Goal: Task Accomplishment & Management: Use online tool/utility

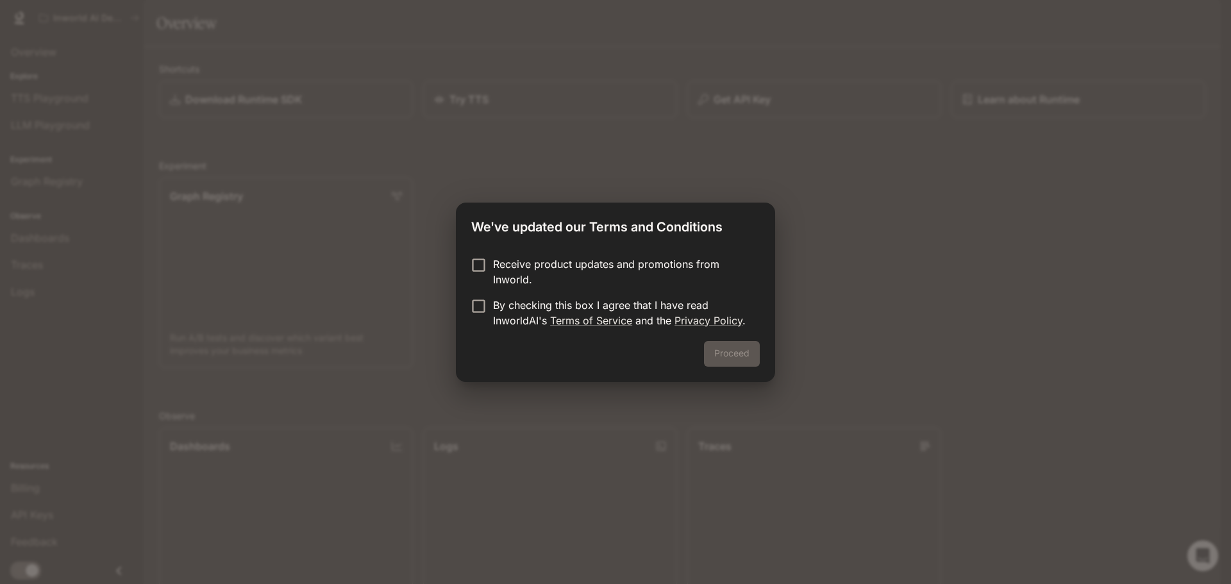
click at [729, 355] on div "Proceed" at bounding box center [615, 361] width 319 height 41
click at [612, 312] on p "By checking this box I agree that I have read InworldAI's Terms of Service and …" at bounding box center [621, 313] width 257 height 31
click at [746, 352] on button "Proceed" at bounding box center [732, 354] width 56 height 26
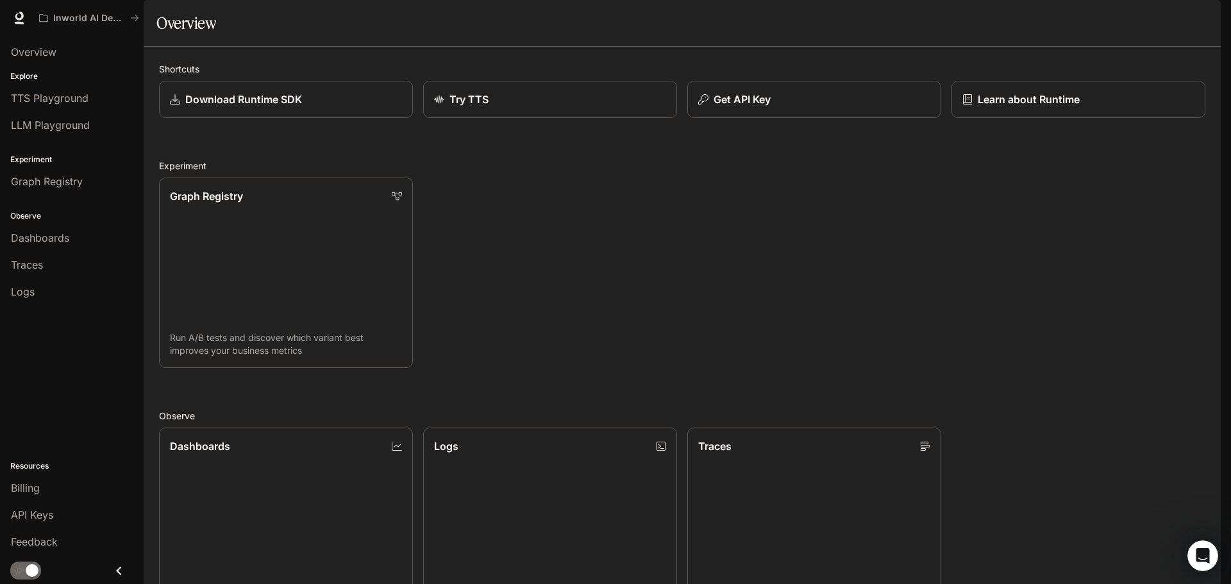
click at [1209, 19] on div "button" at bounding box center [1203, 18] width 18 height 18
click at [1209, 19] on div at bounding box center [615, 292] width 1231 height 584
click at [19, 51] on span "Overview" at bounding box center [34, 51] width 46 height 15
click at [55, 105] on span "TTS Playground" at bounding box center [50, 97] width 78 height 15
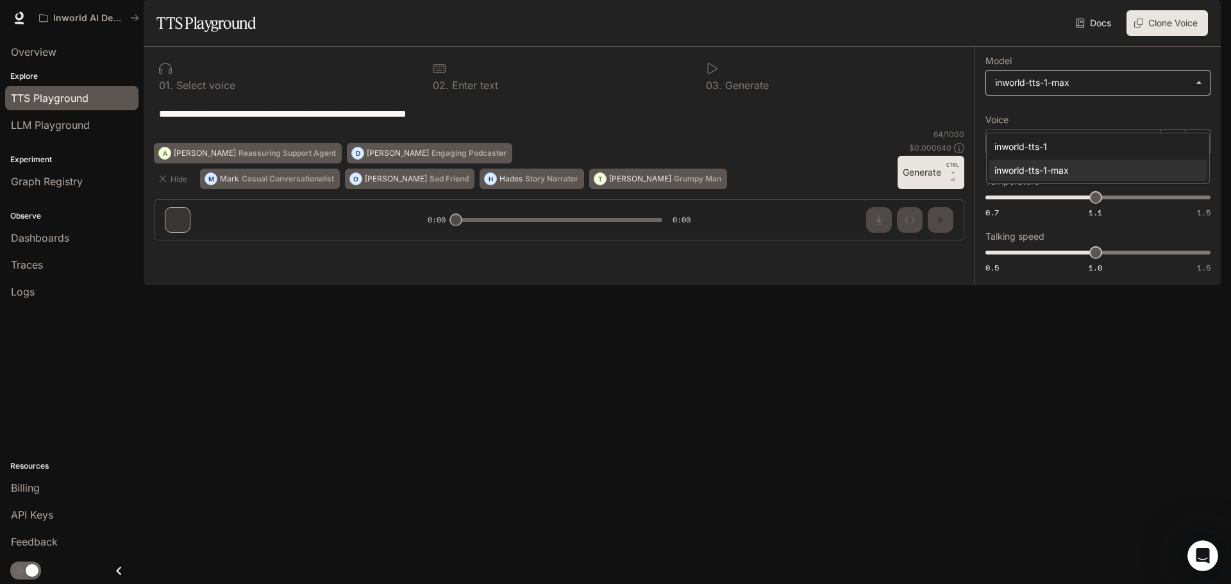
click at [1078, 117] on body "**********" at bounding box center [615, 292] width 1231 height 584
click at [1078, 117] on div at bounding box center [615, 292] width 1231 height 584
click at [71, 122] on span "LLM Playground" at bounding box center [50, 124] width 79 height 15
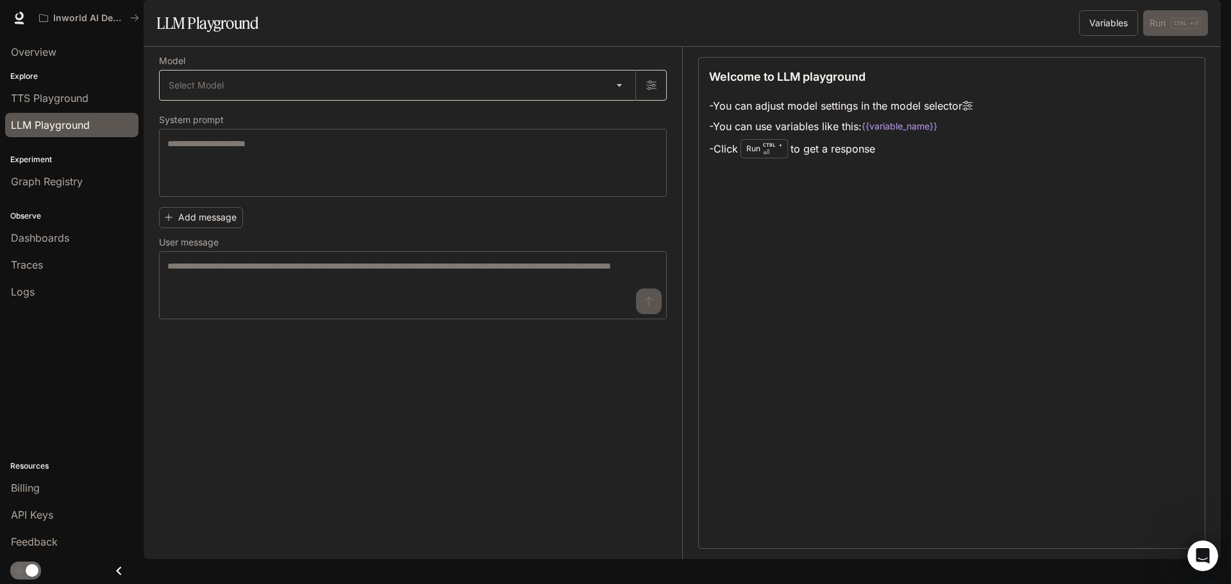
click at [360, 106] on body "Skip to main content Inworld AI Demos Runtime Runtime Documentation Documentati…" at bounding box center [615, 292] width 1231 height 584
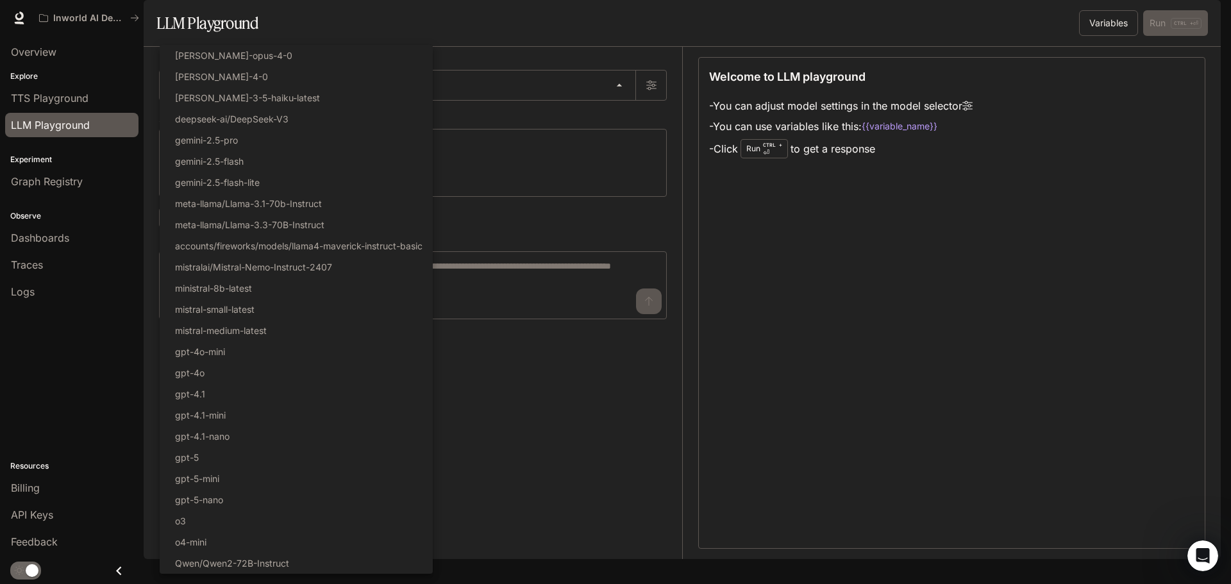
click at [987, 371] on div at bounding box center [615, 292] width 1231 height 584
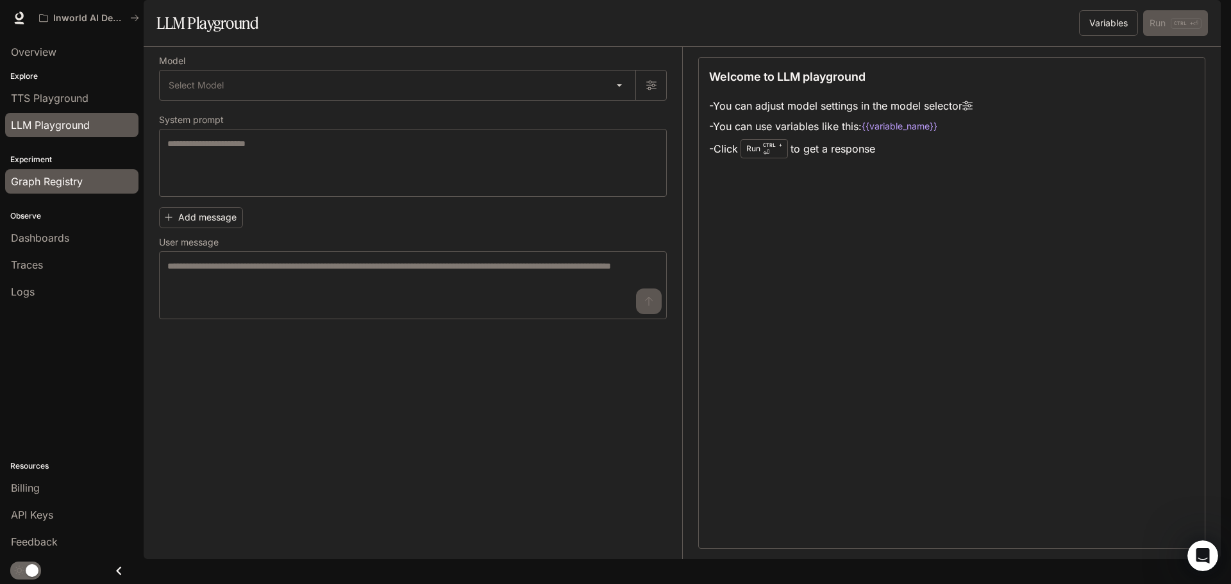
click at [54, 181] on span "Graph Registry" at bounding box center [47, 181] width 72 height 15
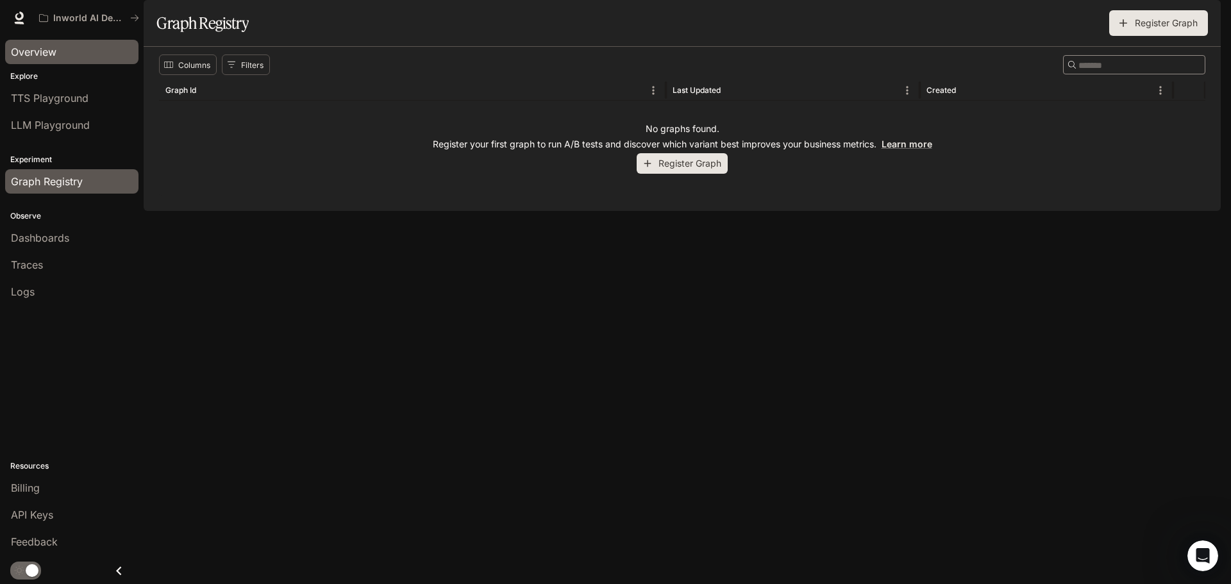
click at [81, 59] on div "Overview" at bounding box center [72, 51] width 122 height 15
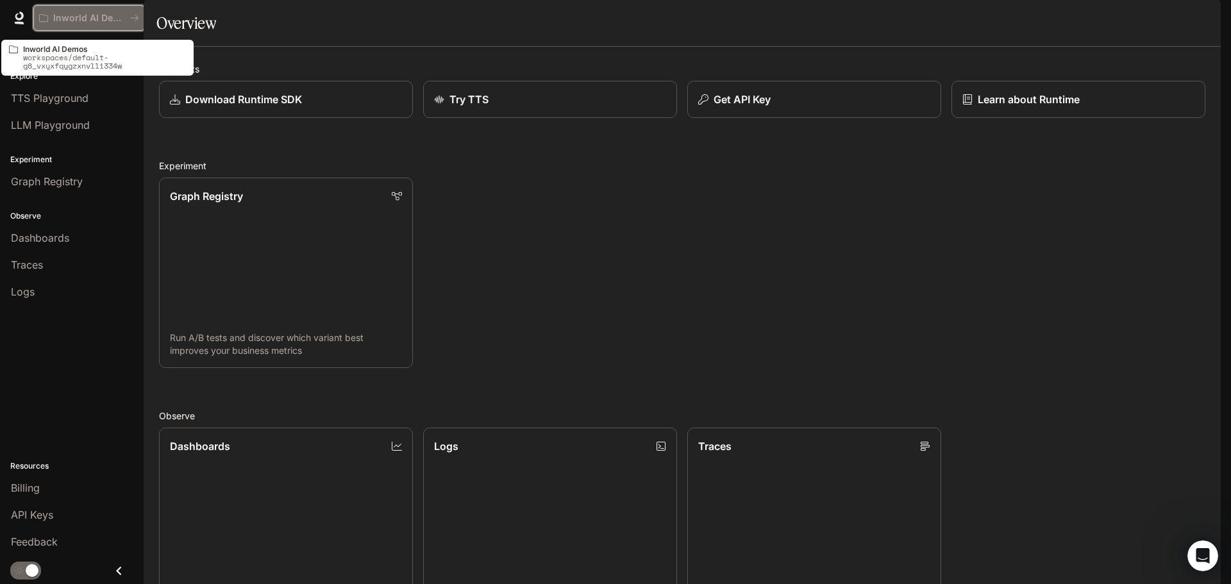
click at [84, 11] on button "Inworld AI Demos" at bounding box center [89, 18] width 112 height 26
click at [84, 19] on p "Inworld AI Demos" at bounding box center [89, 18] width 72 height 11
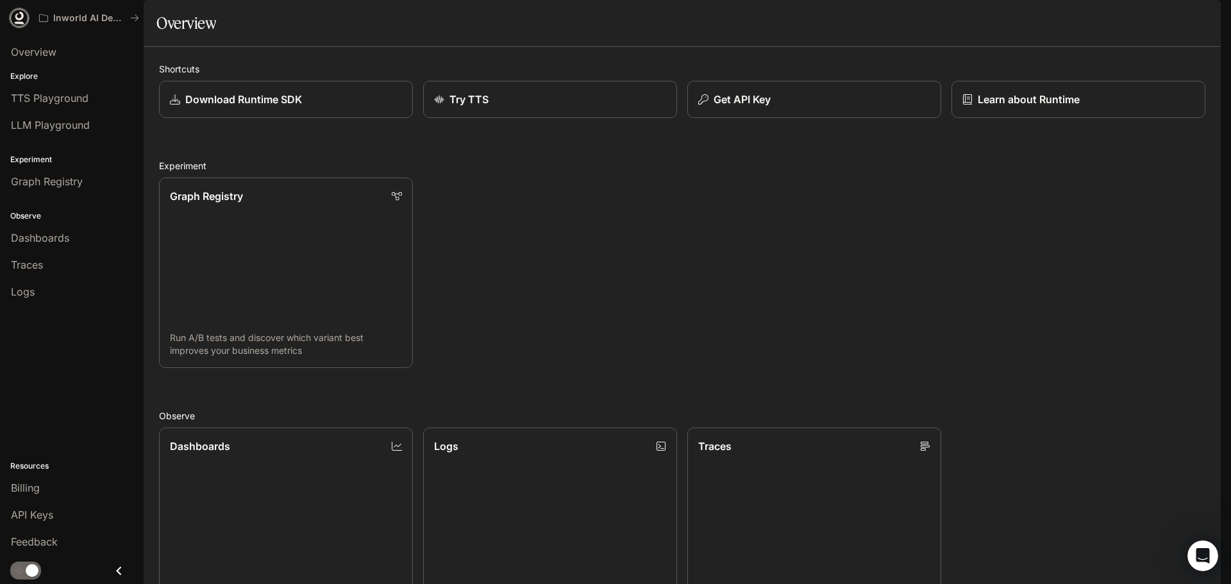
click at [15, 23] on icon at bounding box center [20, 23] width 10 height 3
click at [1215, 14] on button "button" at bounding box center [1203, 18] width 26 height 26
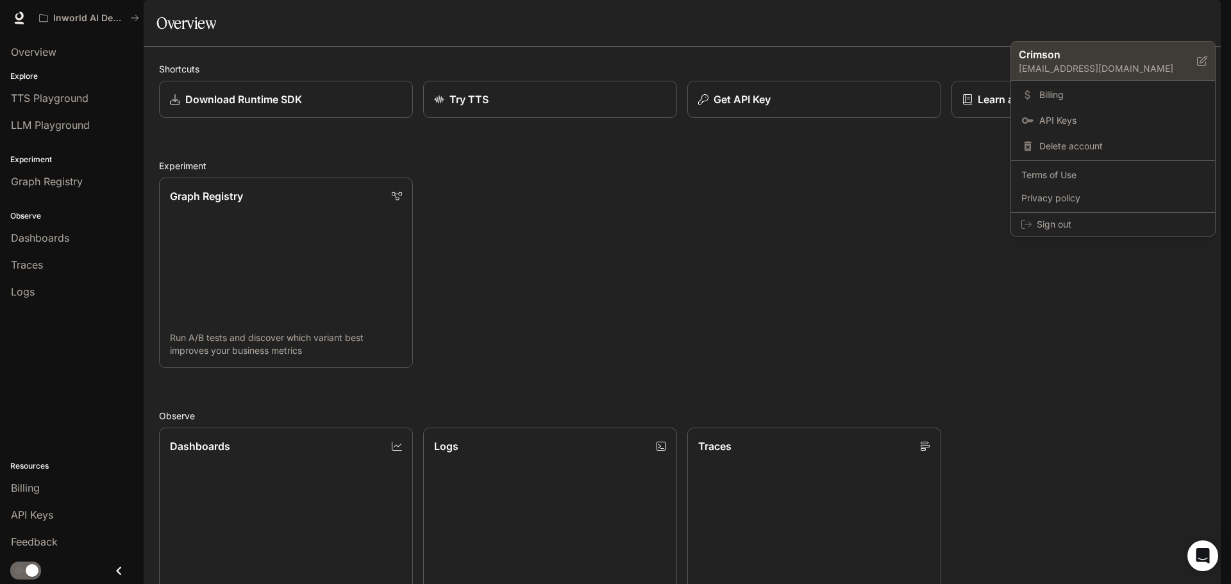
click at [1076, 71] on p "[EMAIL_ADDRESS][DOMAIN_NAME]" at bounding box center [1108, 68] width 178 height 13
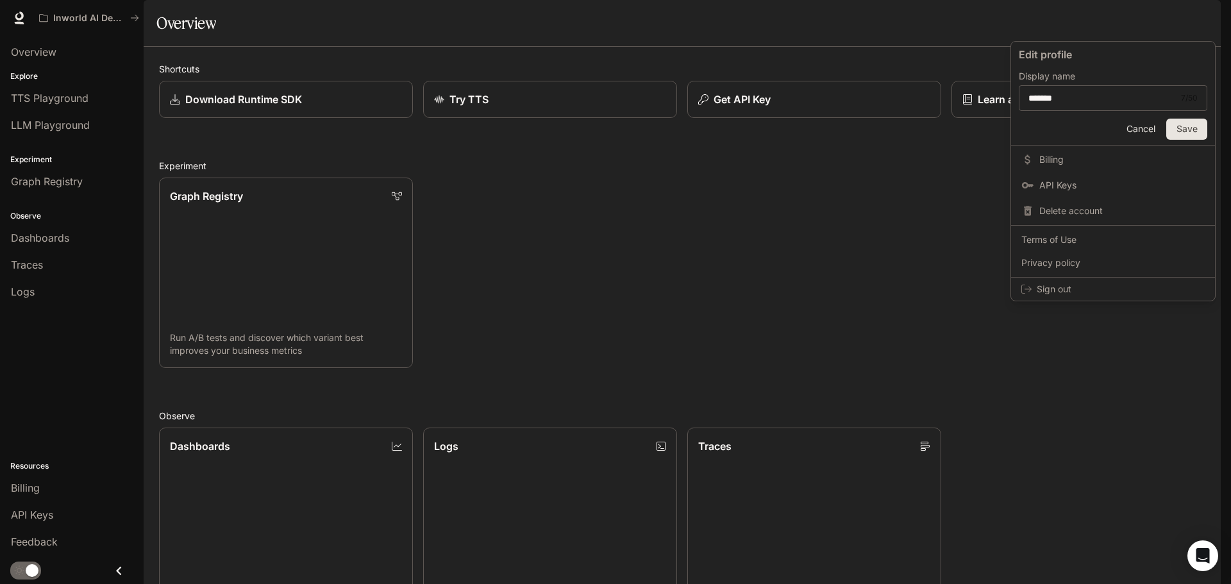
click at [972, 410] on div at bounding box center [615, 292] width 1231 height 584
click at [576, 427] on link "Logs Search and filter system logs" at bounding box center [550, 523] width 257 height 192
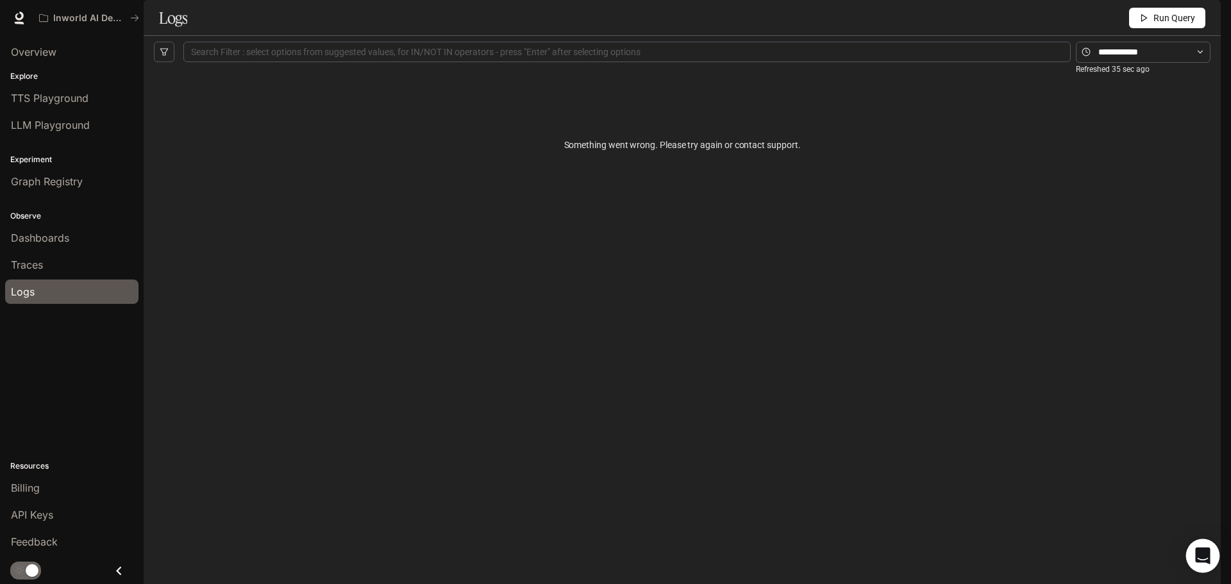
click at [1204, 555] on icon "Open Intercom Messenger" at bounding box center [1202, 556] width 15 height 17
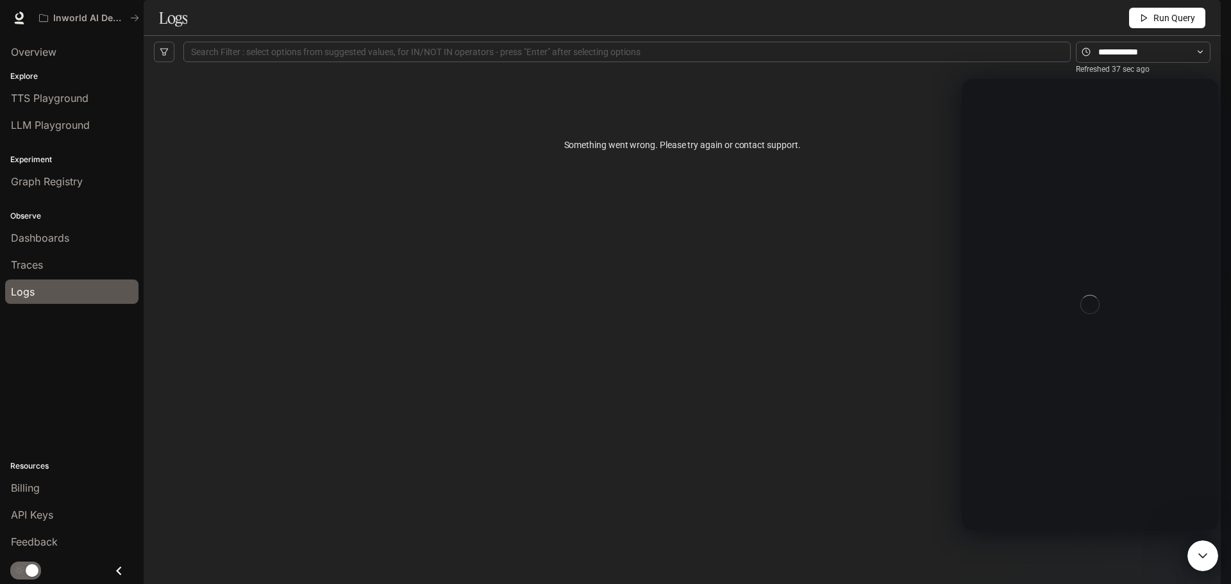
click at [1205, 554] on icon "Close Intercom Messenger" at bounding box center [1202, 555] width 15 height 15
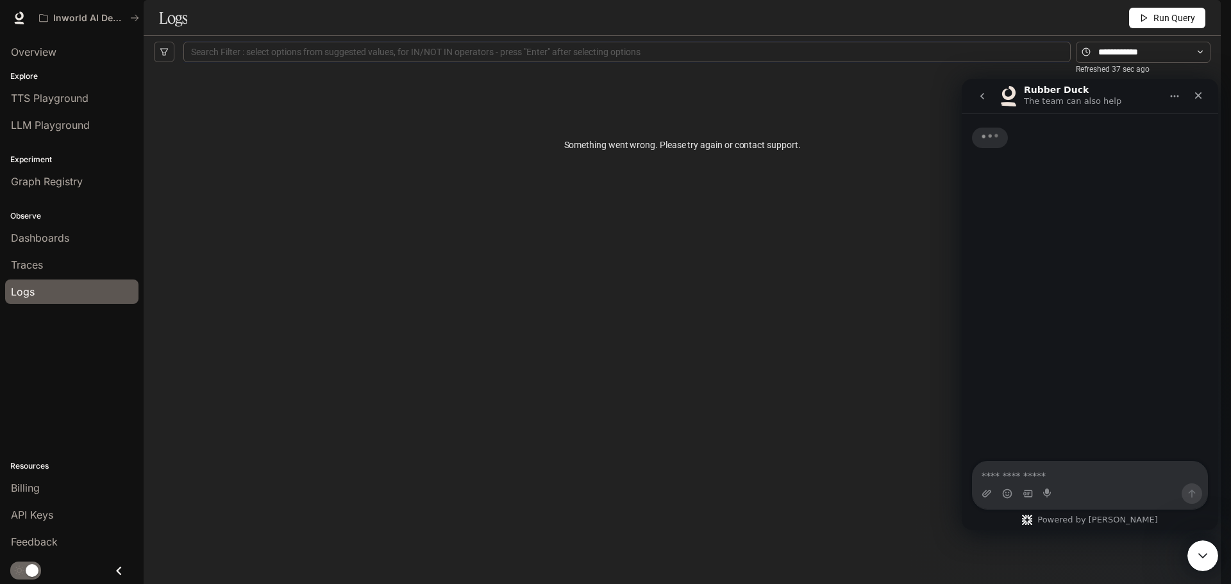
click at [659, 189] on div "Something went wrong. Please try again or contact support." at bounding box center [682, 145] width 1057 height 154
